Goal: Task Accomplishment & Management: Use online tool/utility

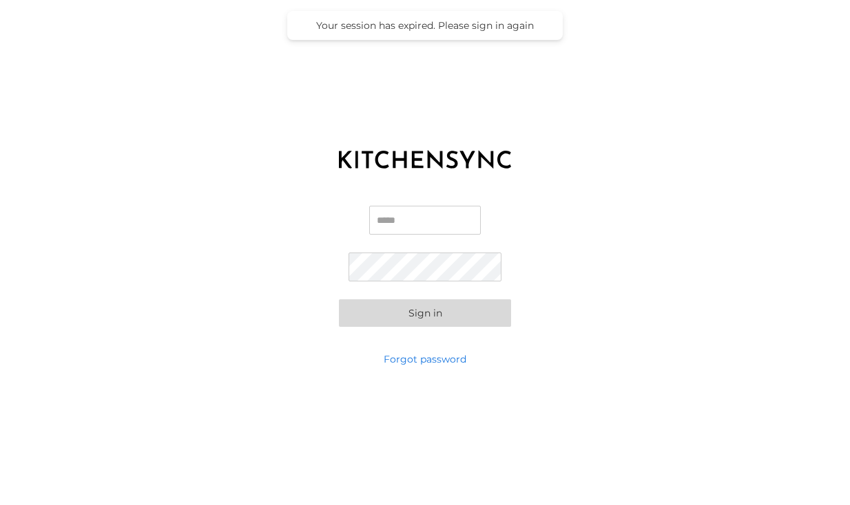
type input "**********"
click at [425, 313] on button "Sign in" at bounding box center [425, 314] width 172 height 28
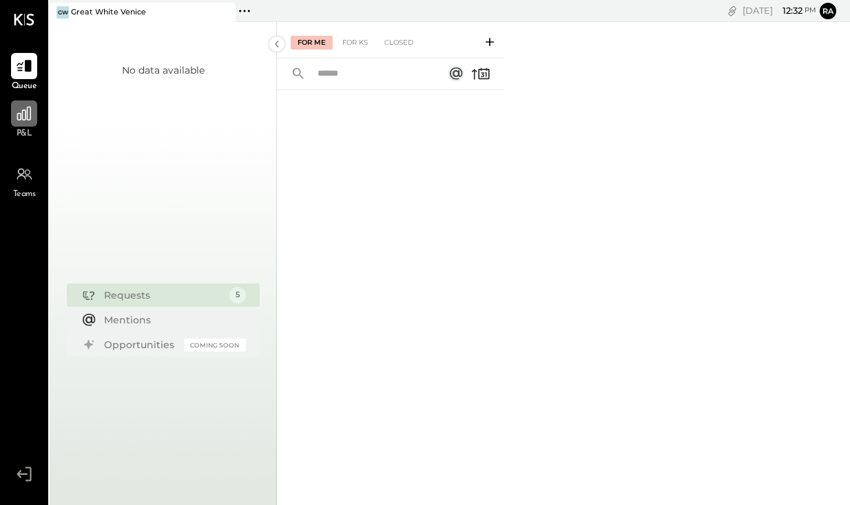
click at [30, 123] on div at bounding box center [24, 114] width 26 height 26
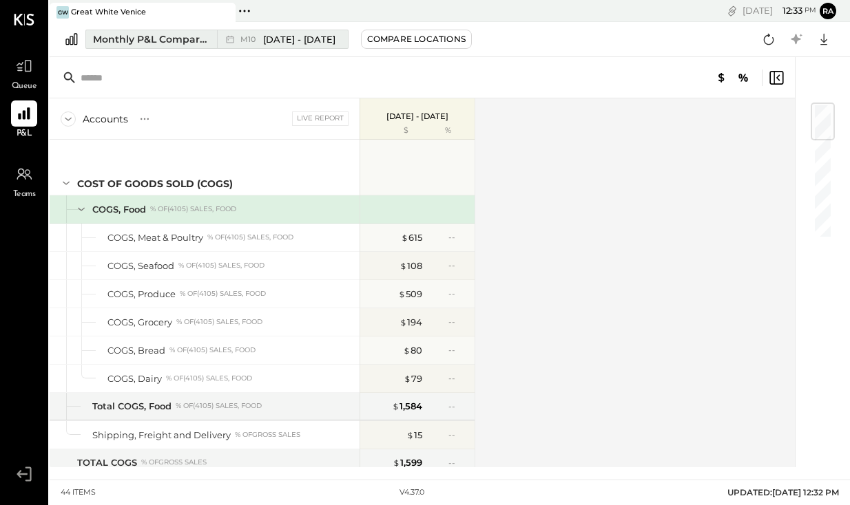
click at [317, 41] on span "[DATE] - [DATE]" at bounding box center [299, 39] width 72 height 13
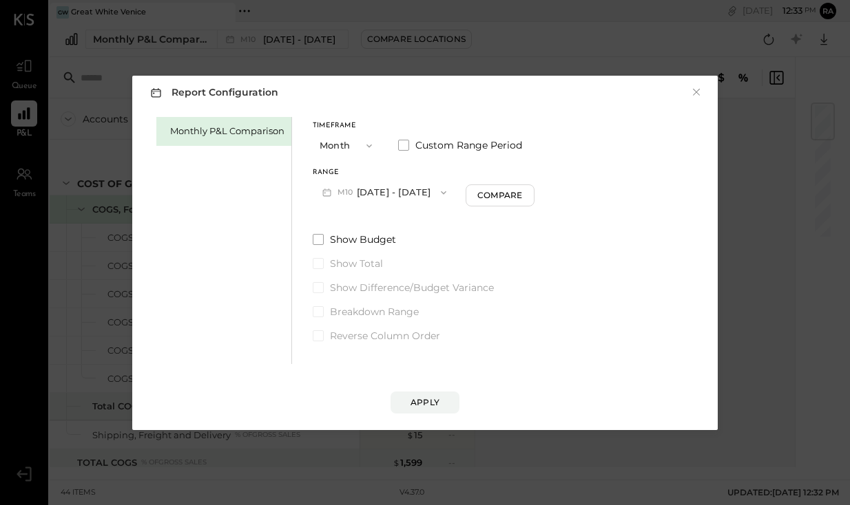
click at [397, 188] on button "M10 [DATE] - [DATE]" at bounding box center [384, 192] width 143 height 25
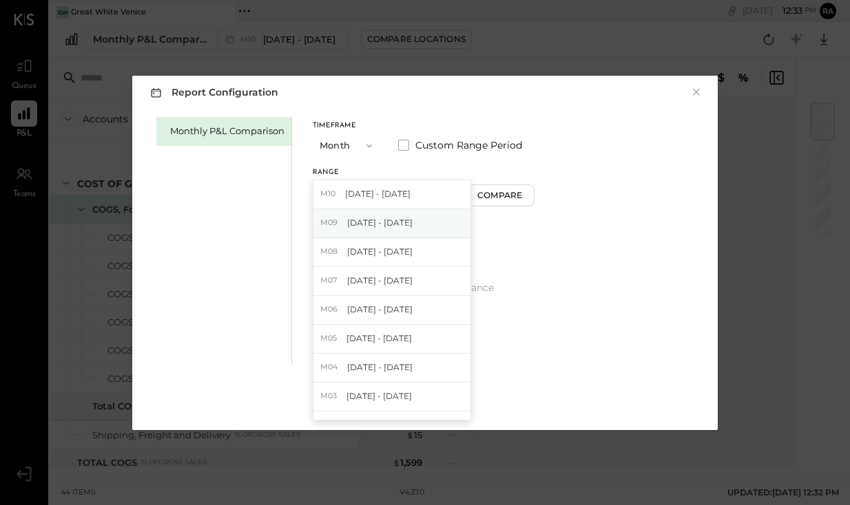
click at [366, 229] on span "[DATE] - [DATE]" at bounding box center [379, 223] width 65 height 12
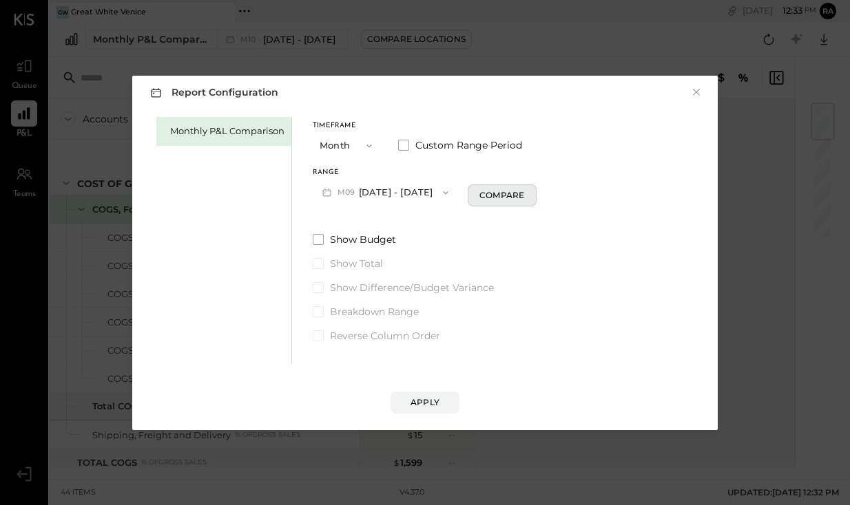
click at [479, 196] on div "Compare" at bounding box center [501, 195] width 45 height 12
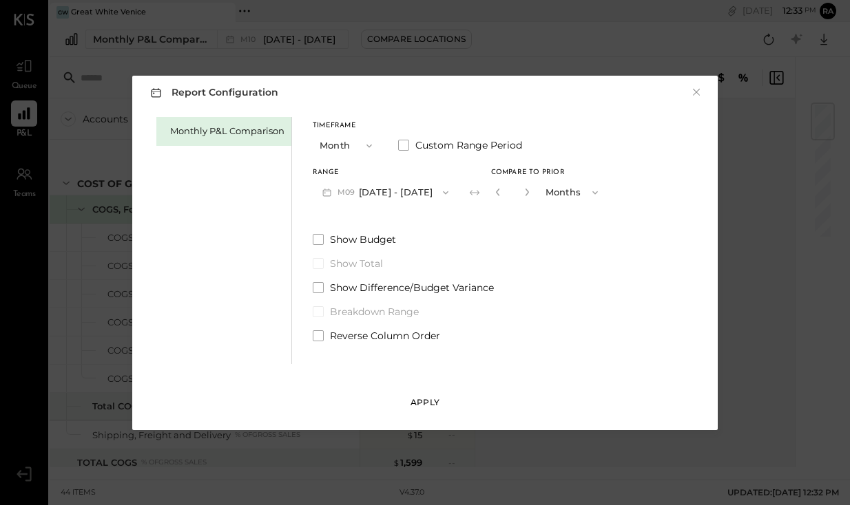
click at [431, 398] on div "Apply" at bounding box center [424, 403] width 29 height 12
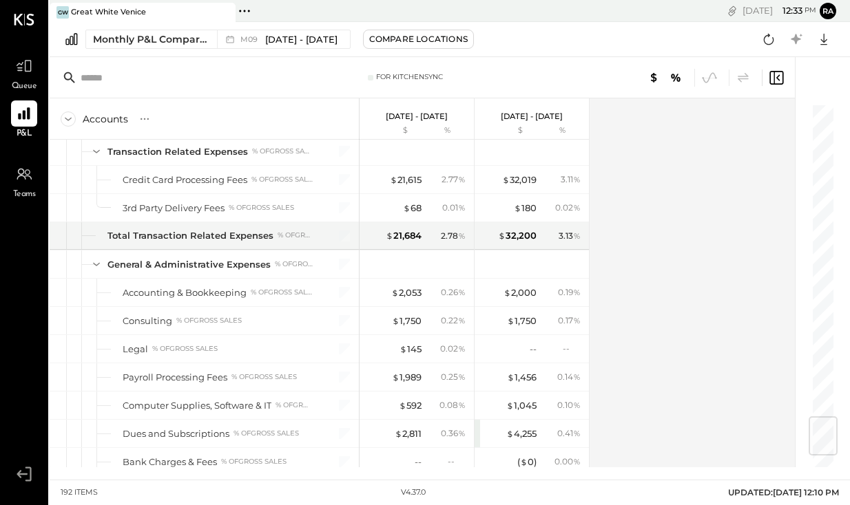
scroll to position [2394, 0]
